Goal: Go to known website: Go to known website

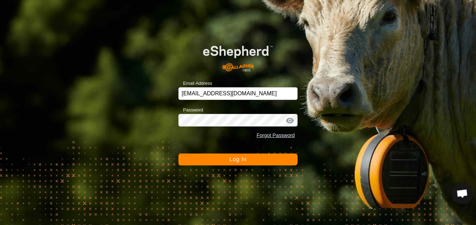
scroll to position [416, 0]
click at [289, 119] on div at bounding box center [290, 120] width 11 height 7
click at [290, 121] on div at bounding box center [290, 120] width 11 height 7
click at [289, 120] on div at bounding box center [290, 120] width 11 height 7
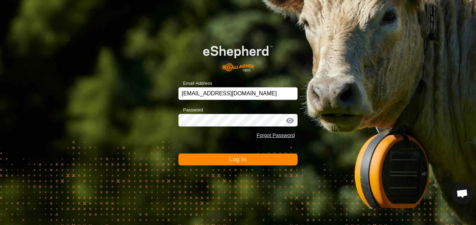
click at [289, 120] on div at bounding box center [290, 120] width 11 height 7
click at [253, 159] on button "Log In" at bounding box center [238, 160] width 119 height 12
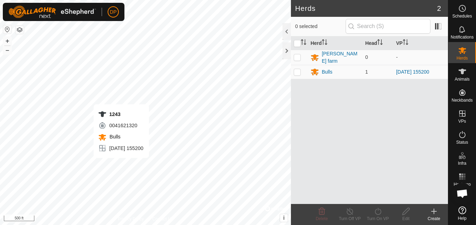
scroll to position [416, 0]
click at [284, 48] on div at bounding box center [287, 50] width 8 height 17
